Goal: Information Seeking & Learning: Learn about a topic

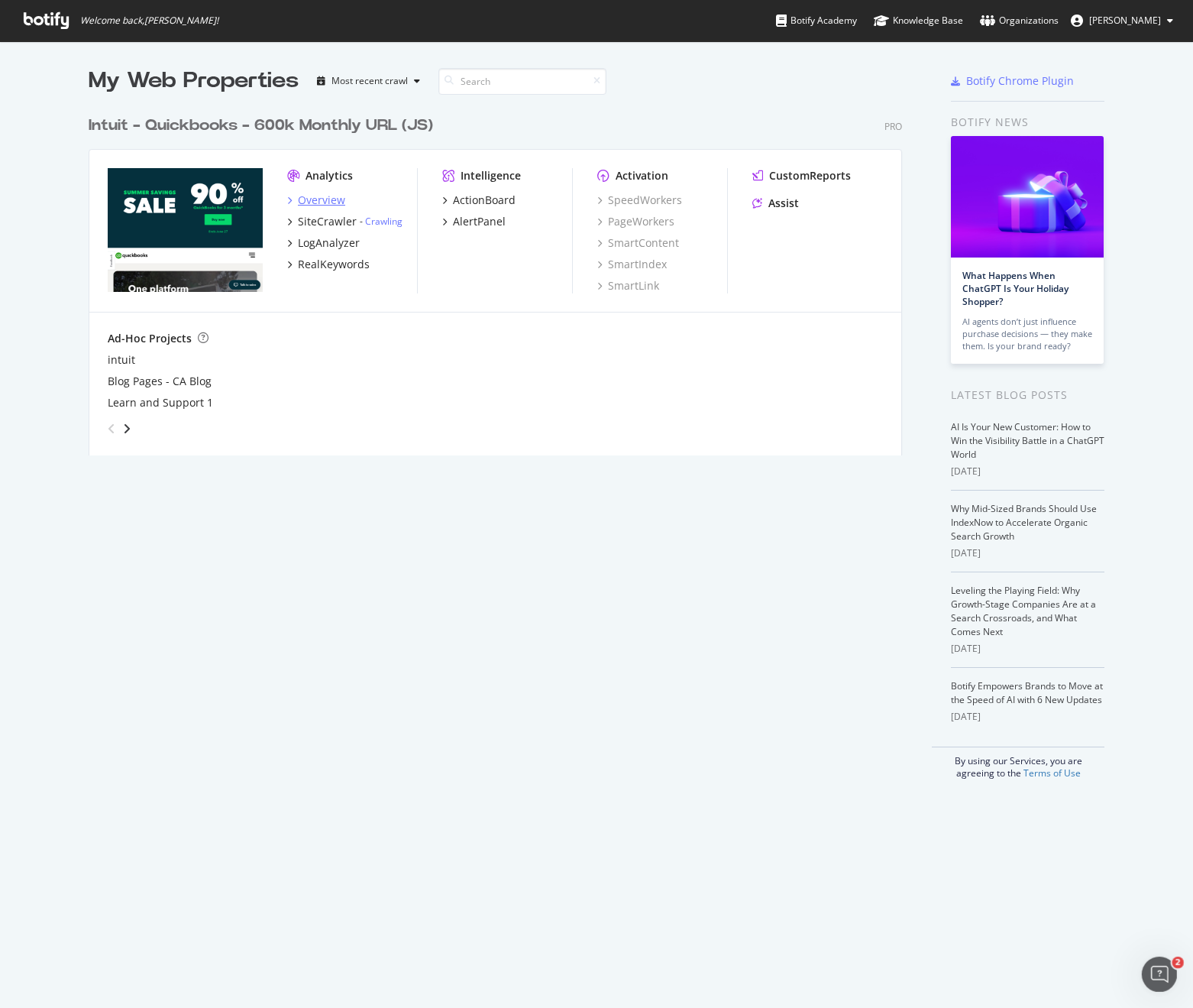
click at [323, 203] on div "Overview" at bounding box center [322, 199] width 47 height 15
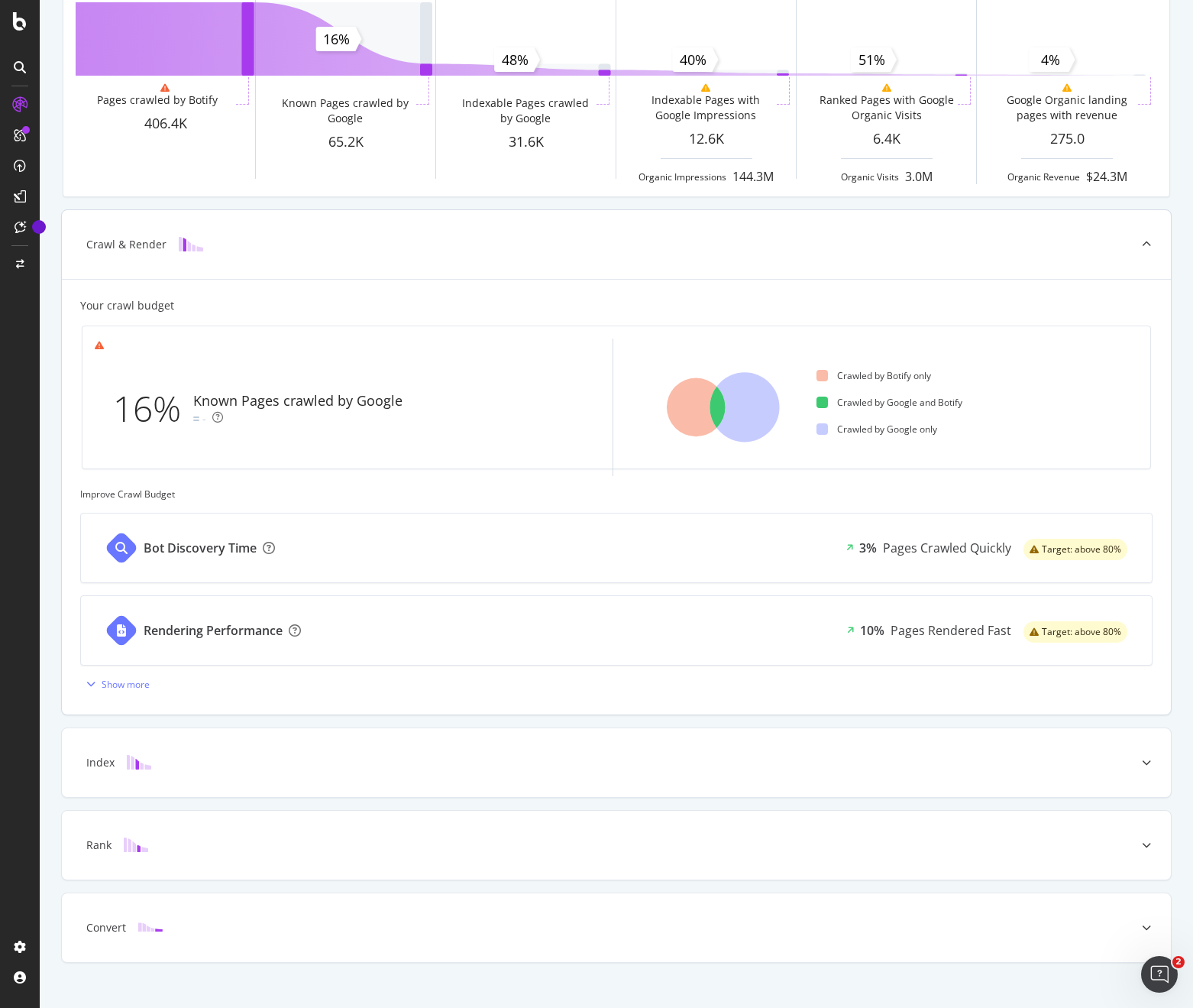
scroll to position [179, 0]
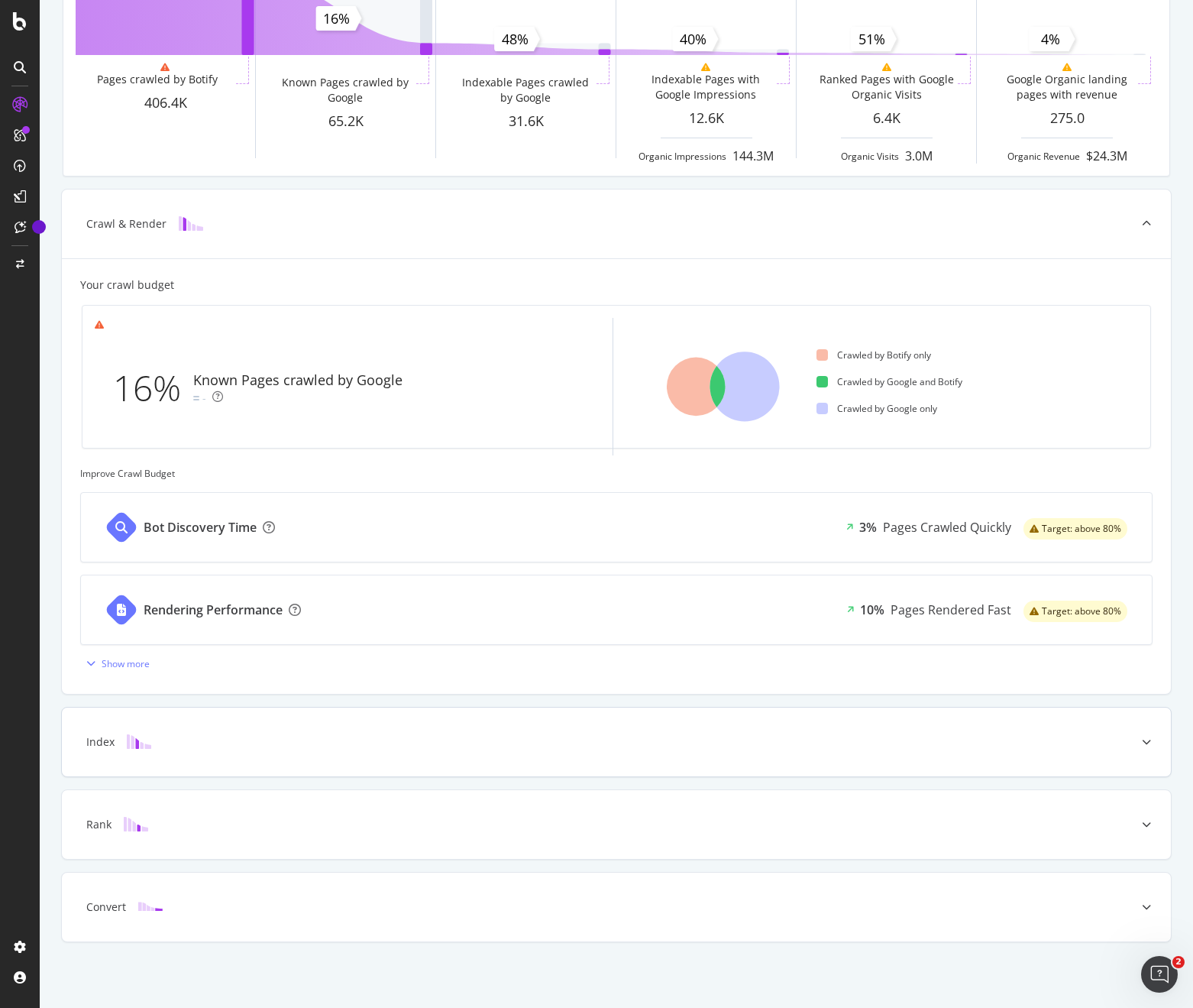
click at [196, 743] on div "Index" at bounding box center [593, 741] width 1049 height 15
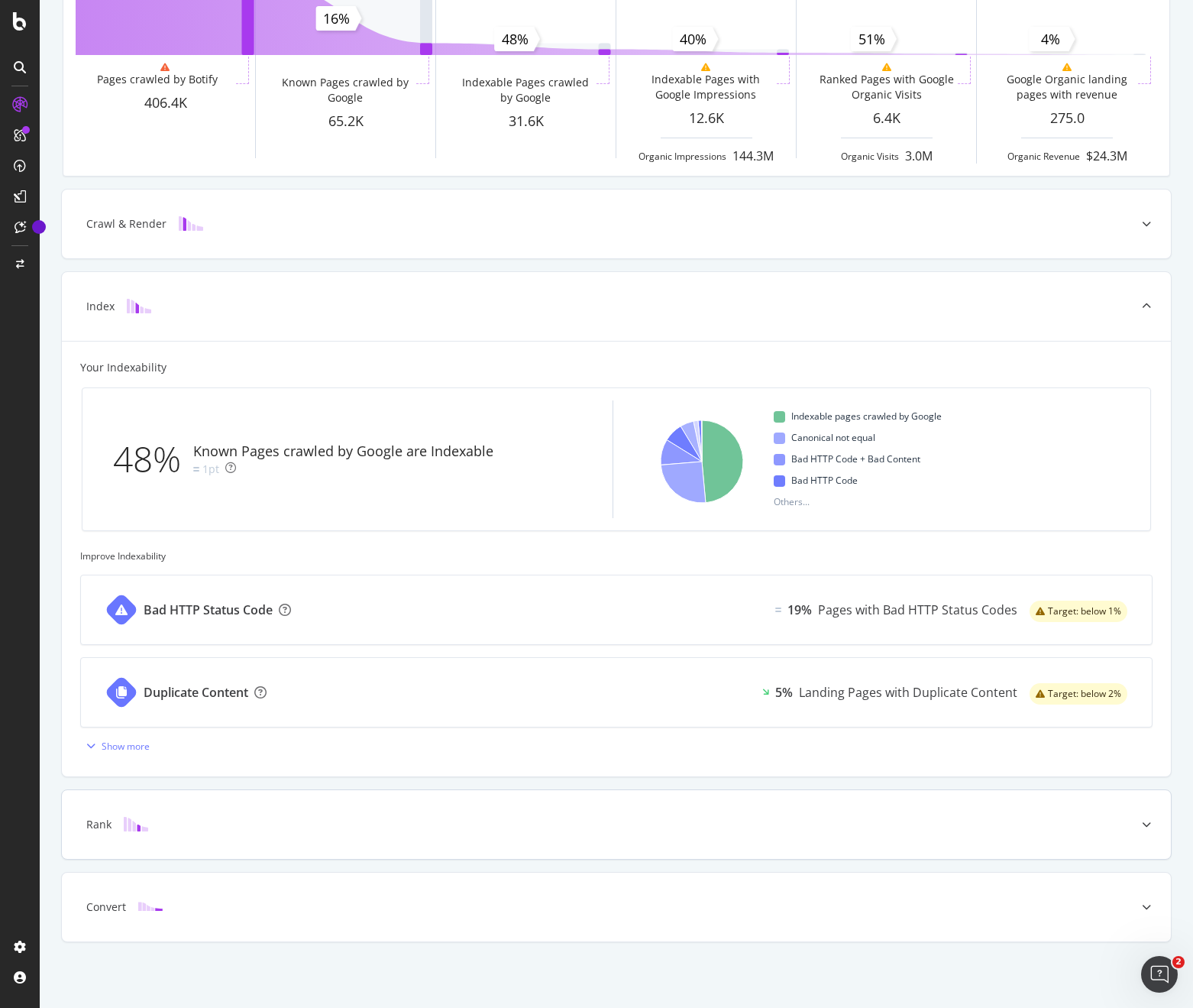
click at [302, 838] on div "Rank" at bounding box center [616, 824] width 1109 height 69
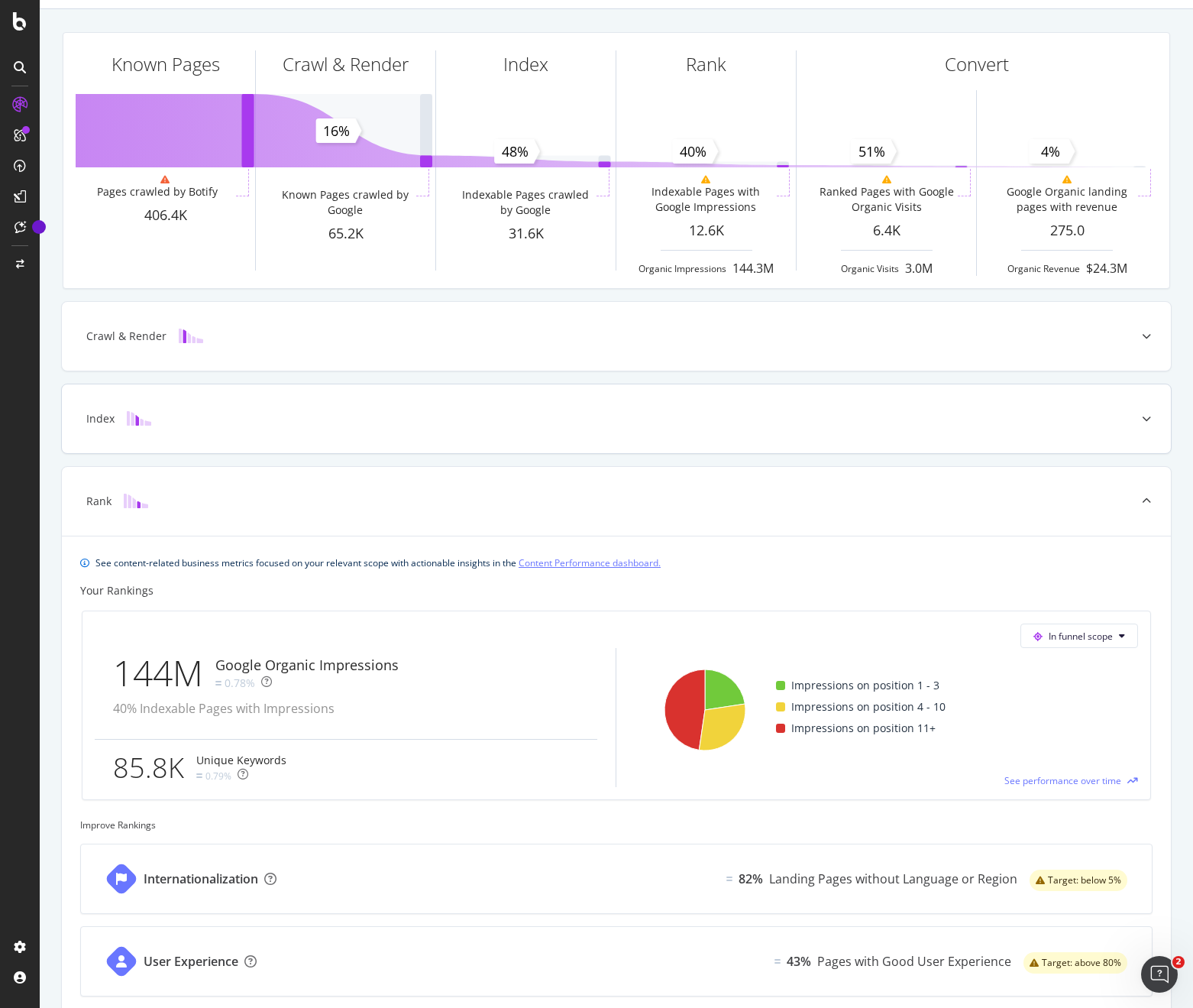
scroll to position [0, 0]
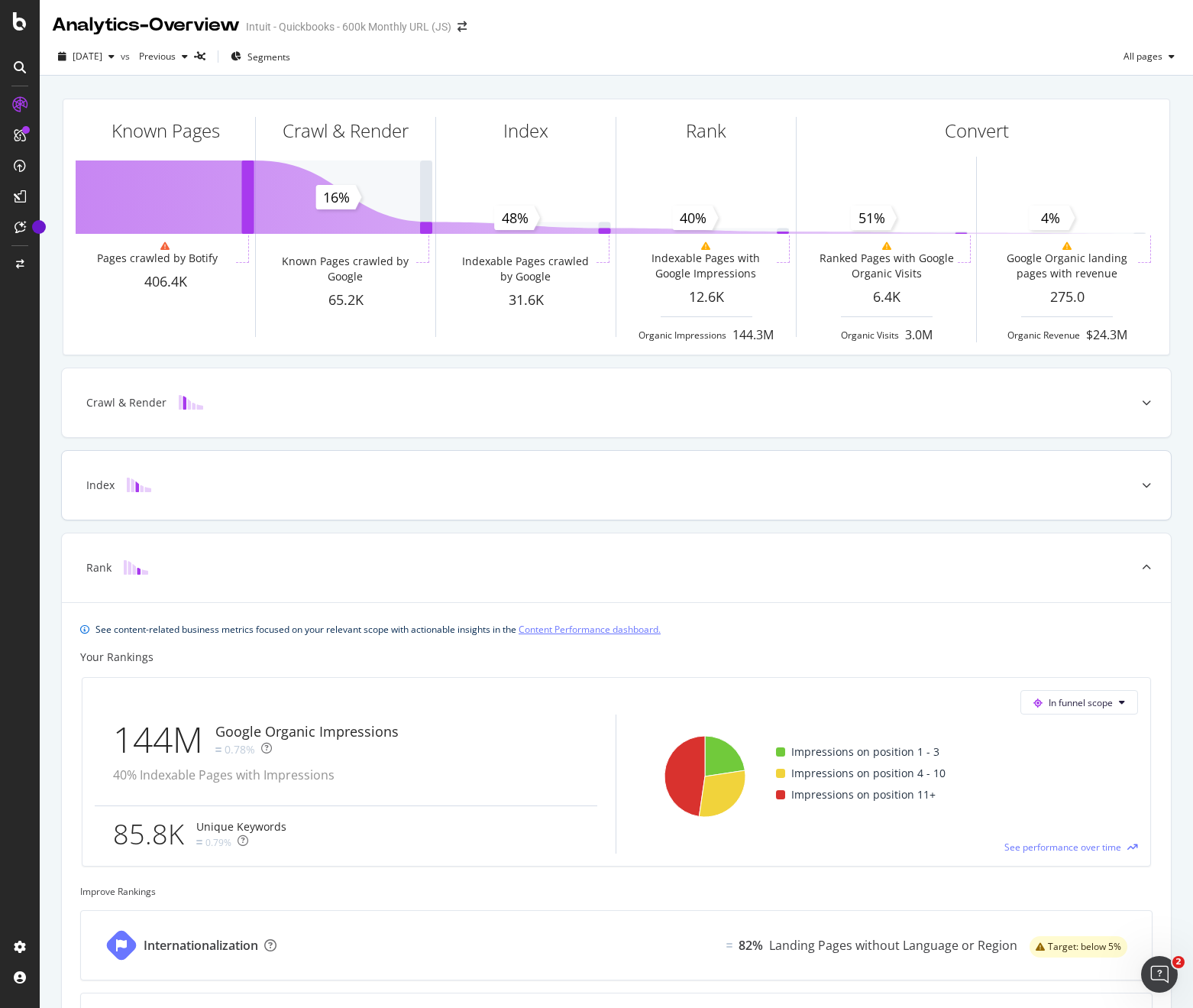
click at [227, 452] on div "Index" at bounding box center [616, 485] width 1109 height 69
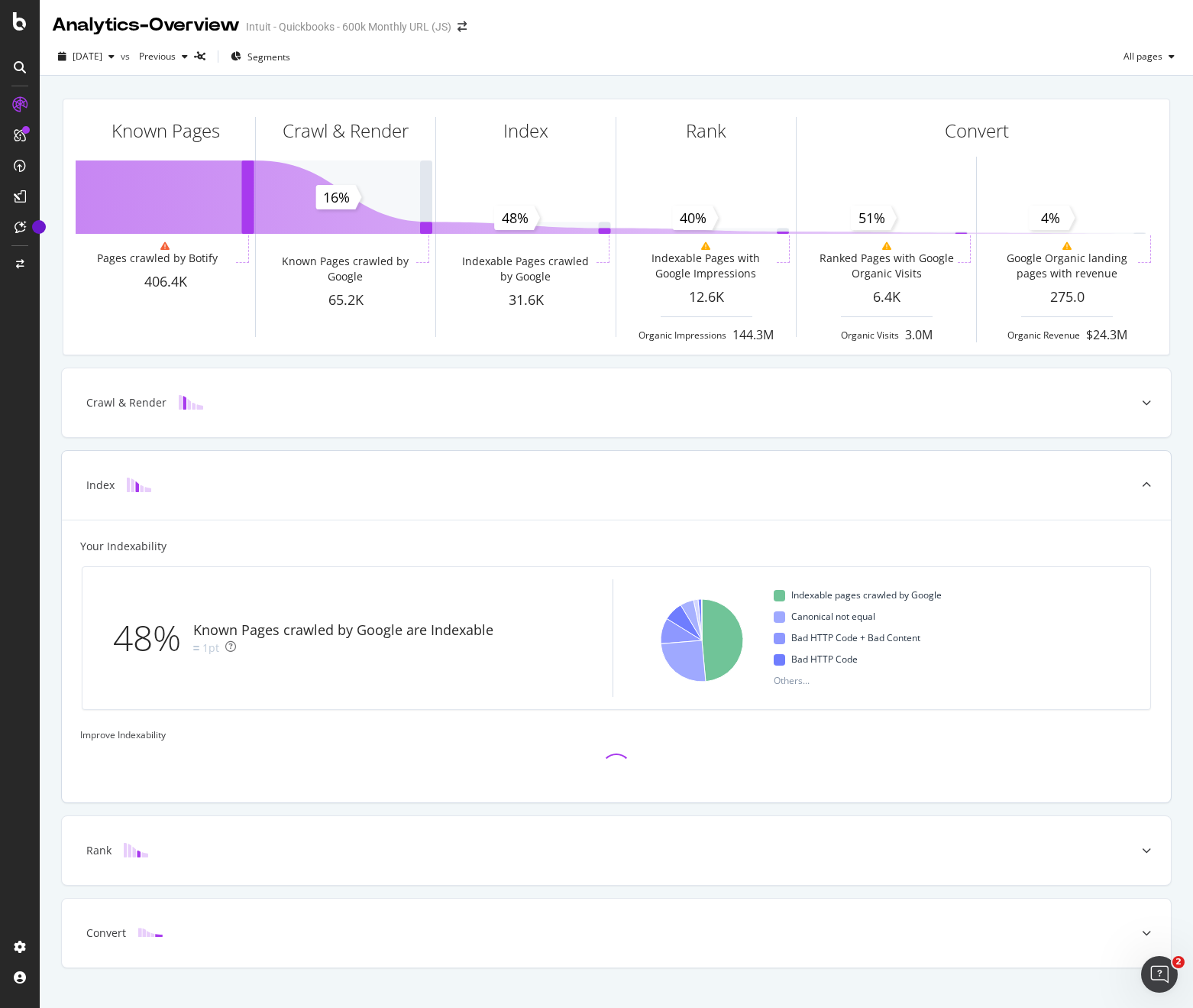
scroll to position [26, 0]
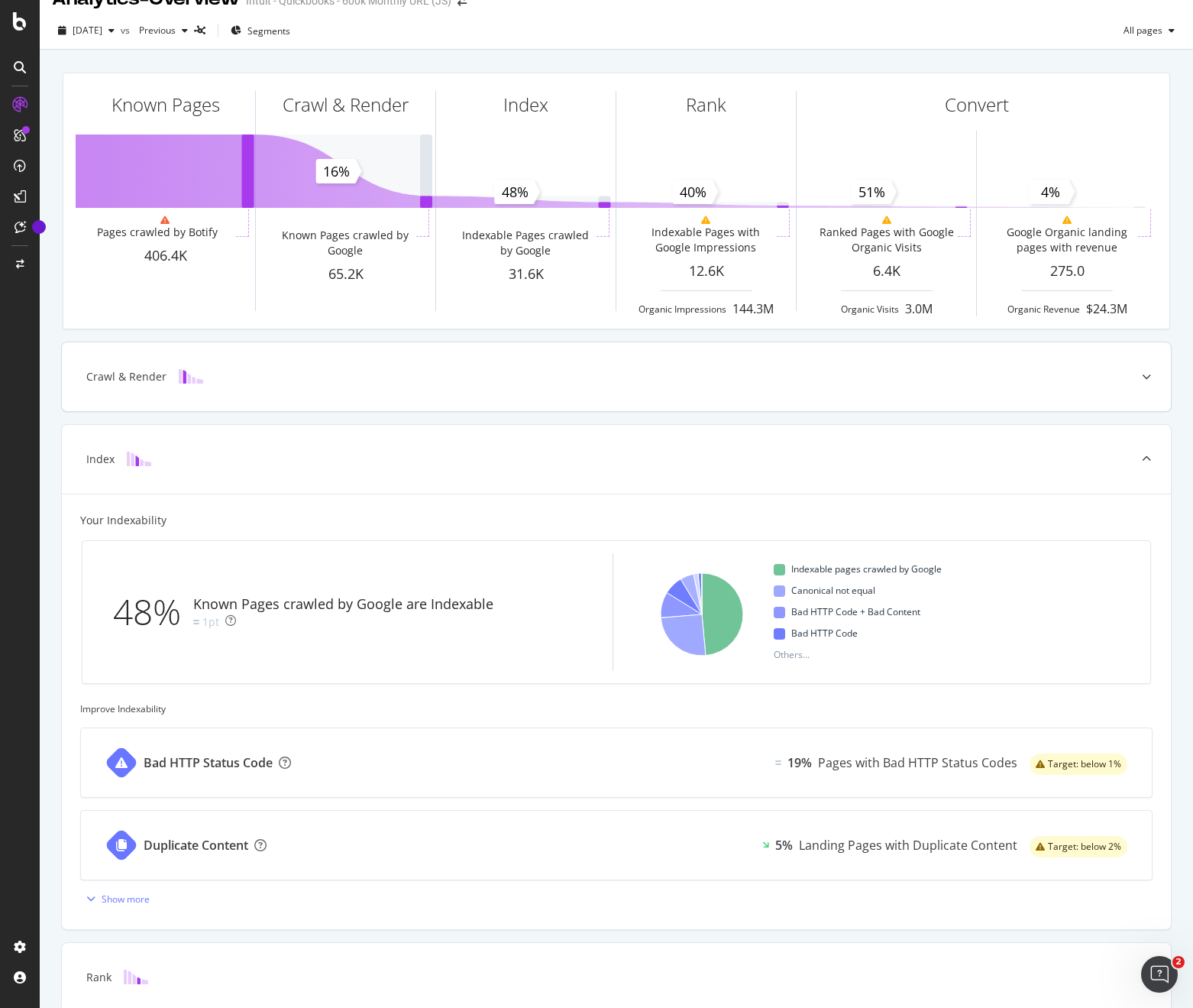
click at [288, 366] on div "Crawl & Render" at bounding box center [616, 377] width 1109 height 69
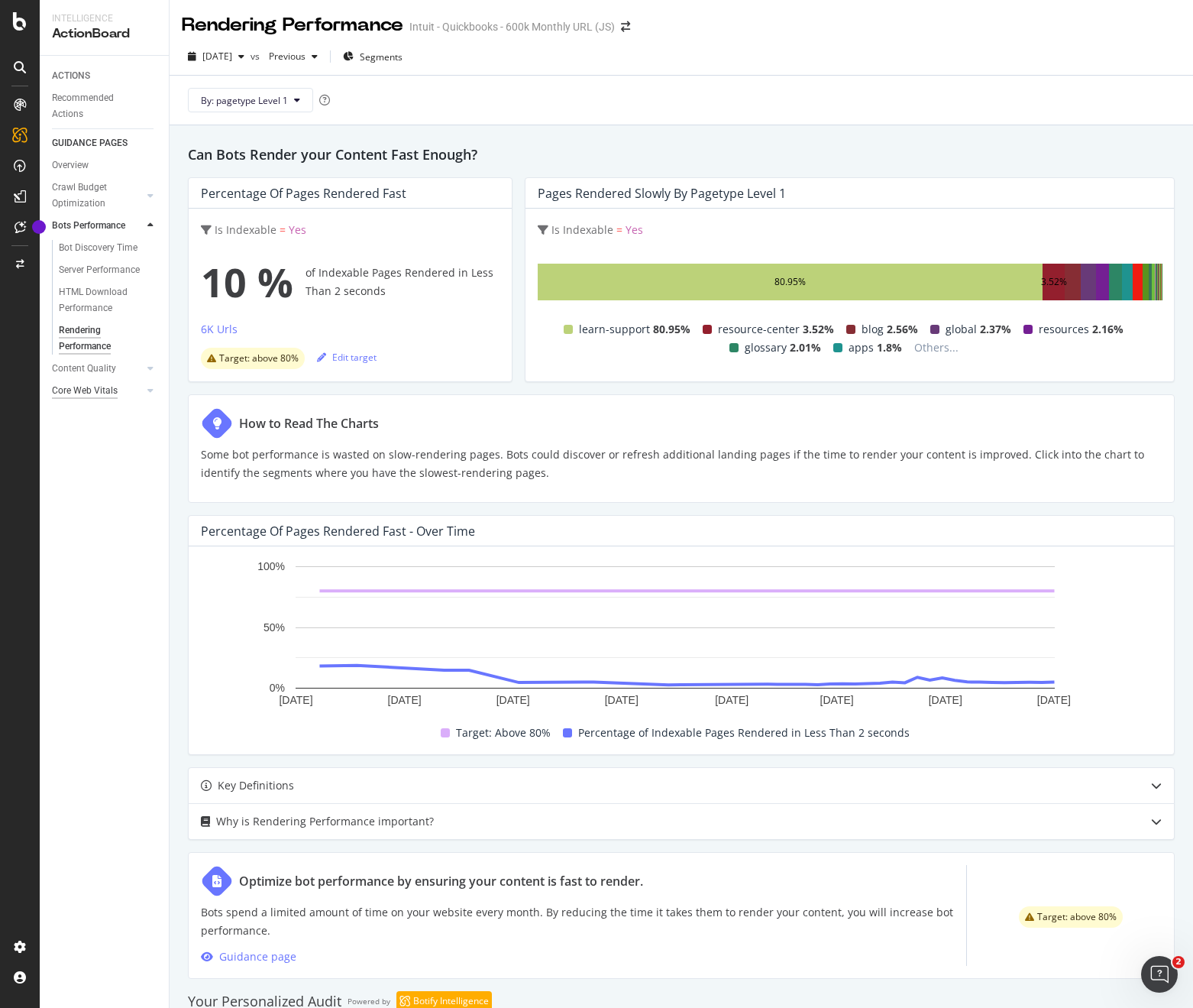
click at [111, 386] on div "Core Web Vitals" at bounding box center [84, 391] width 66 height 16
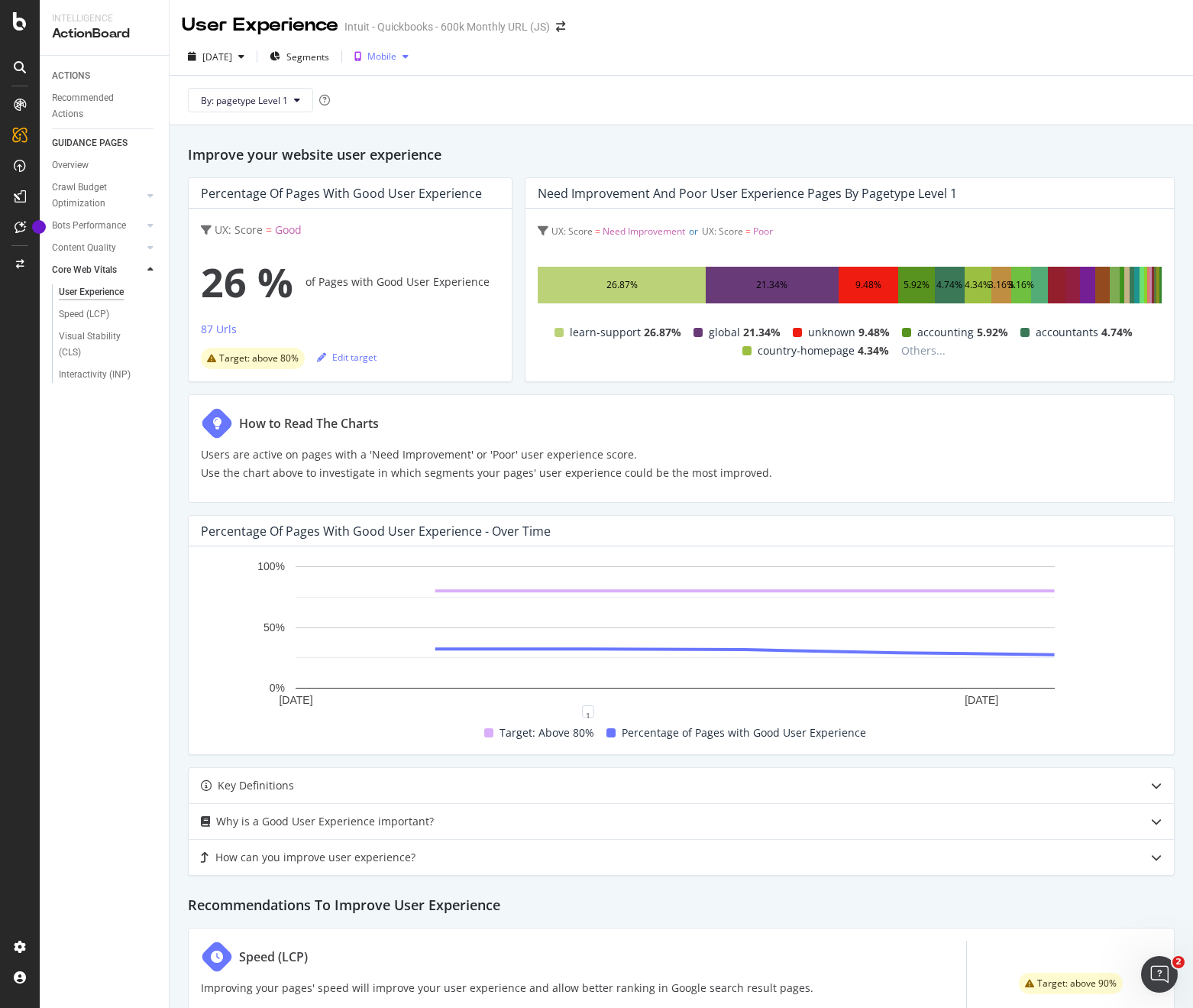
click at [409, 52] on icon "button" at bounding box center [406, 56] width 6 height 9
